Goal: Transaction & Acquisition: Purchase product/service

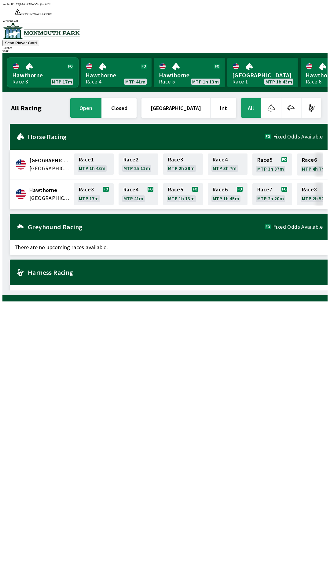
click at [31, 58] on link "Hawthorne Race 3 MTP 17m" at bounding box center [42, 72] width 71 height 29
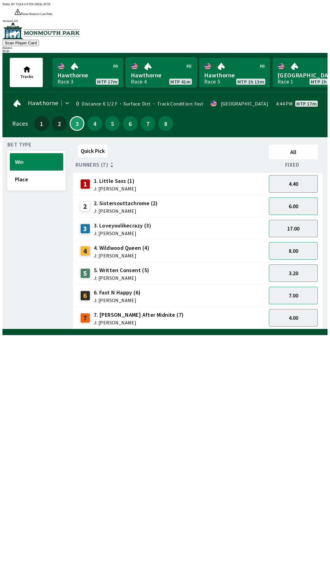
click at [143, 65] on link "Hawthorne Race 4 MTP 41m" at bounding box center [161, 72] width 71 height 29
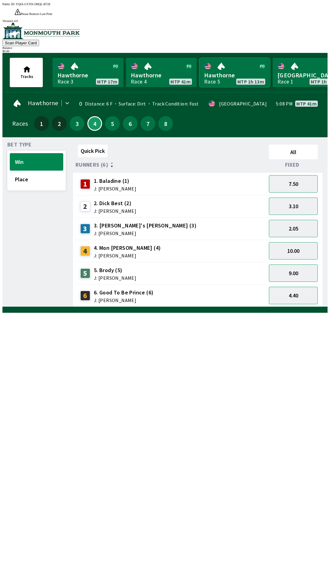
click at [221, 64] on link "Hawthorne Race 5 MTP 1h 13m" at bounding box center [234, 72] width 71 height 29
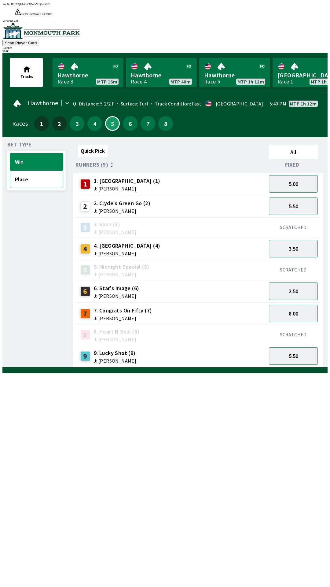
click at [22, 174] on button "Place" at bounding box center [36, 179] width 53 height 17
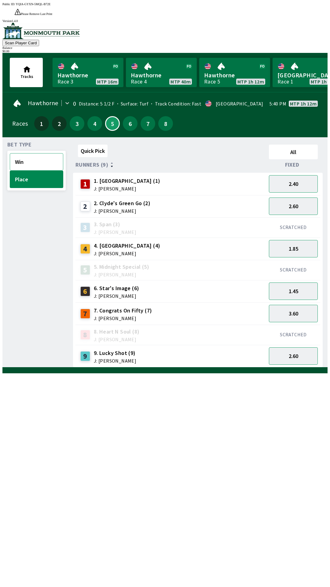
click at [28, 153] on button "Win" at bounding box center [36, 161] width 53 height 17
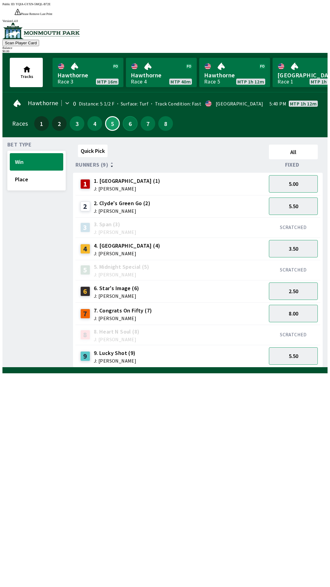
click at [123, 116] on button "6" at bounding box center [130, 123] width 15 height 15
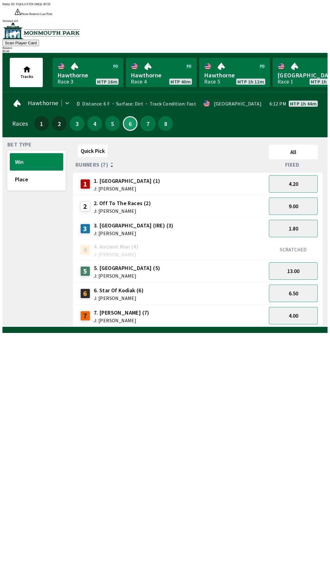
click at [149, 116] on button "7" at bounding box center [148, 123] width 15 height 15
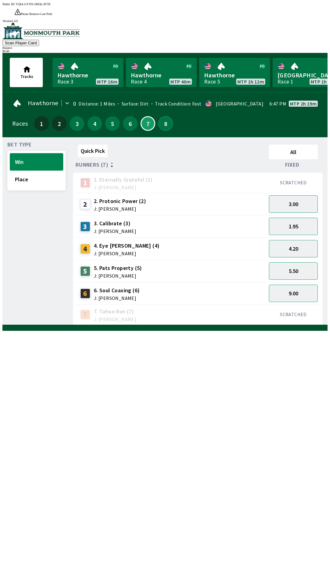
click at [163, 117] on button "8" at bounding box center [165, 123] width 15 height 15
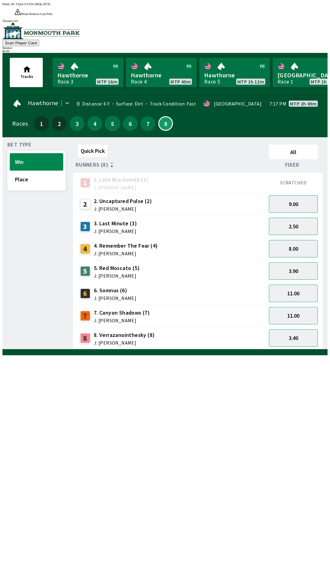
click at [111, 116] on button "5" at bounding box center [112, 123] width 15 height 15
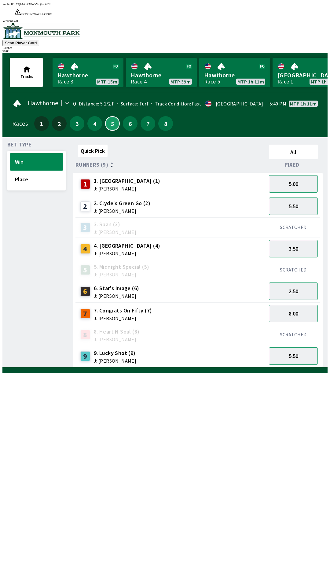
click at [105, 116] on button "5" at bounding box center [112, 123] width 15 height 15
click at [296, 305] on button "8.00" at bounding box center [293, 313] width 49 height 17
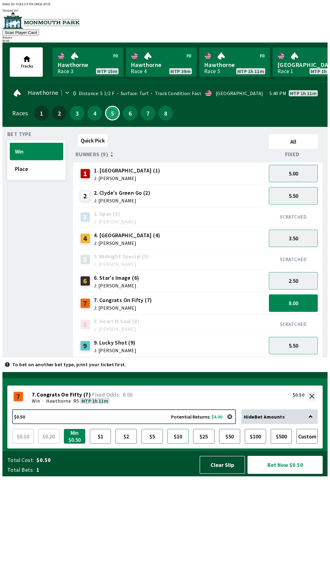
click at [177, 443] on button "$10" at bounding box center [177, 436] width 21 height 15
click at [290, 474] on button "Bet Now $10.00" at bounding box center [285, 465] width 75 height 18
click at [248, 456] on button "Bet Now $10.00" at bounding box center [285, 465] width 75 height 18
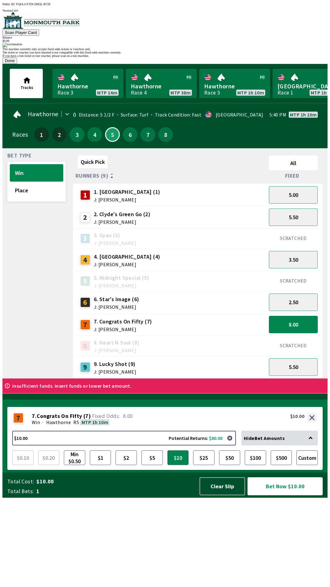
click at [248, 477] on button "Bet Now $10.00" at bounding box center [285, 486] width 75 height 18
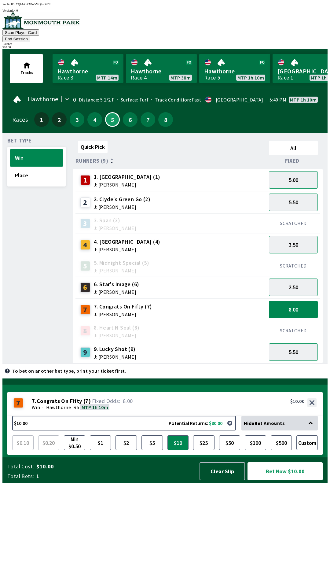
click at [294, 480] on button "Bet Now $10.00" at bounding box center [285, 471] width 75 height 18
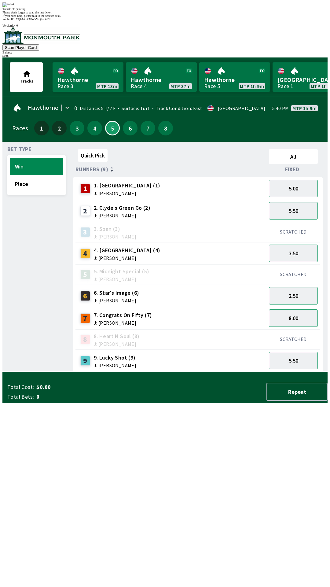
click at [254, 17] on div "Ticket 1 of 1 printing Please don't forget to grab the last ticket If you need …" at bounding box center [164, 9] width 325 height 15
click at [61, 17] on span "If you need help, please talk to the service desk." at bounding box center [31, 15] width 59 height 3
click at [238, 17] on div "Ticket 1 of 1 printing Please don't forget to grab the last ticket If you need …" at bounding box center [164, 9] width 325 height 15
click at [201, 17] on div "Ticket 1 of 1 printing Please don't forget to grab the last ticket If you need …" at bounding box center [164, 9] width 325 height 15
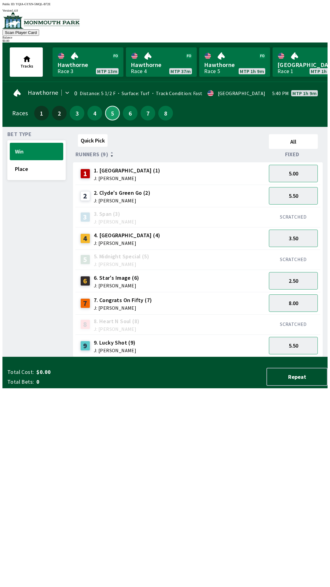
click at [114, 115] on button "5" at bounding box center [112, 113] width 15 height 15
